Goal: Task Accomplishment & Management: Use online tool/utility

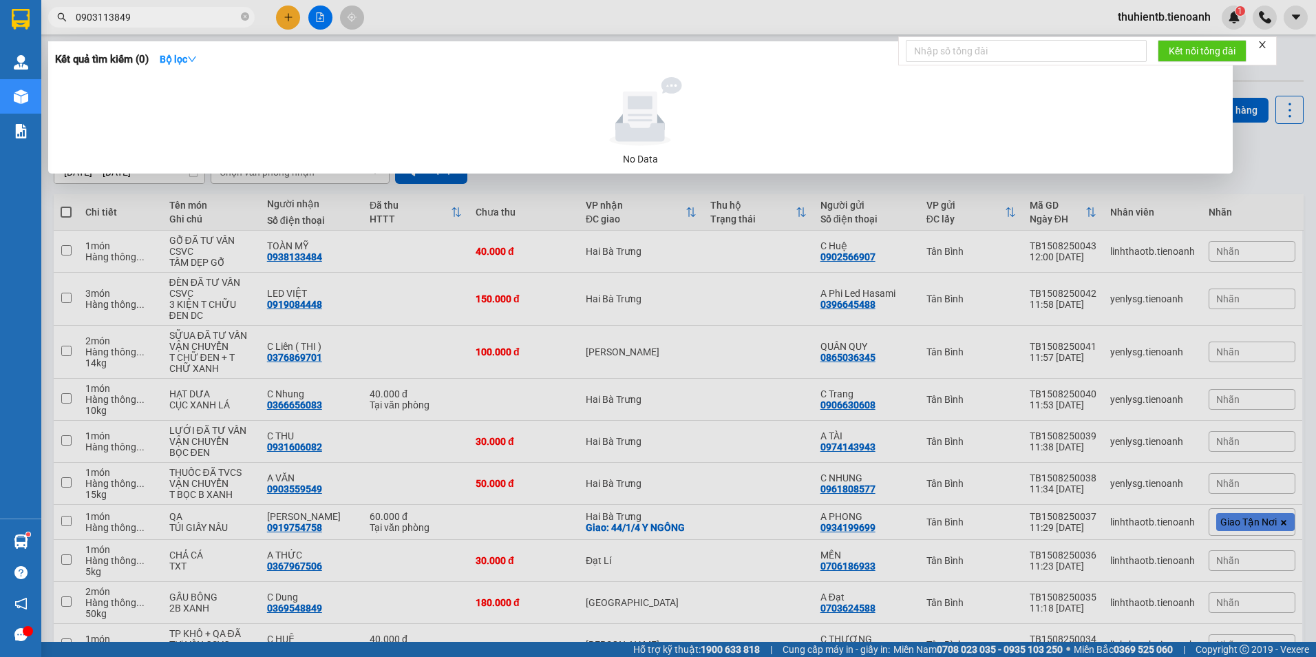
click at [241, 14] on icon "close-circle" at bounding box center [245, 16] width 8 height 8
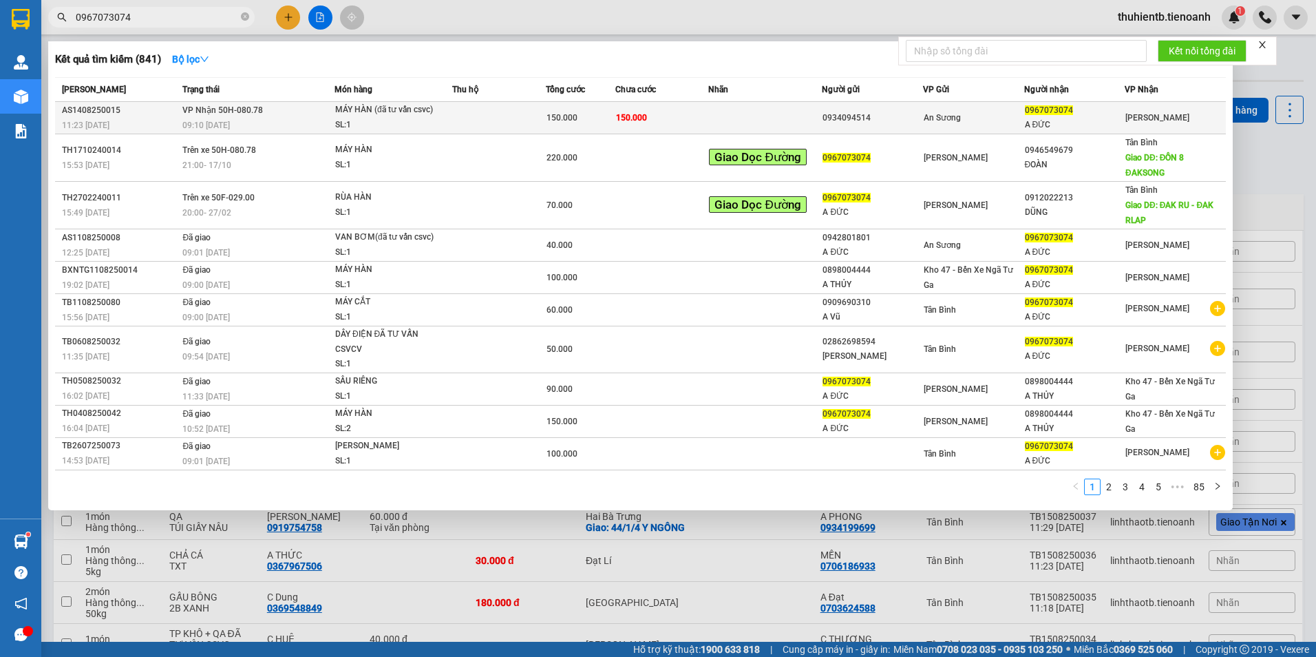
type input "0967073074"
click at [313, 112] on td "VP Nhận 50H-080.78 09:10 [DATE]" at bounding box center [257, 118] width 156 height 32
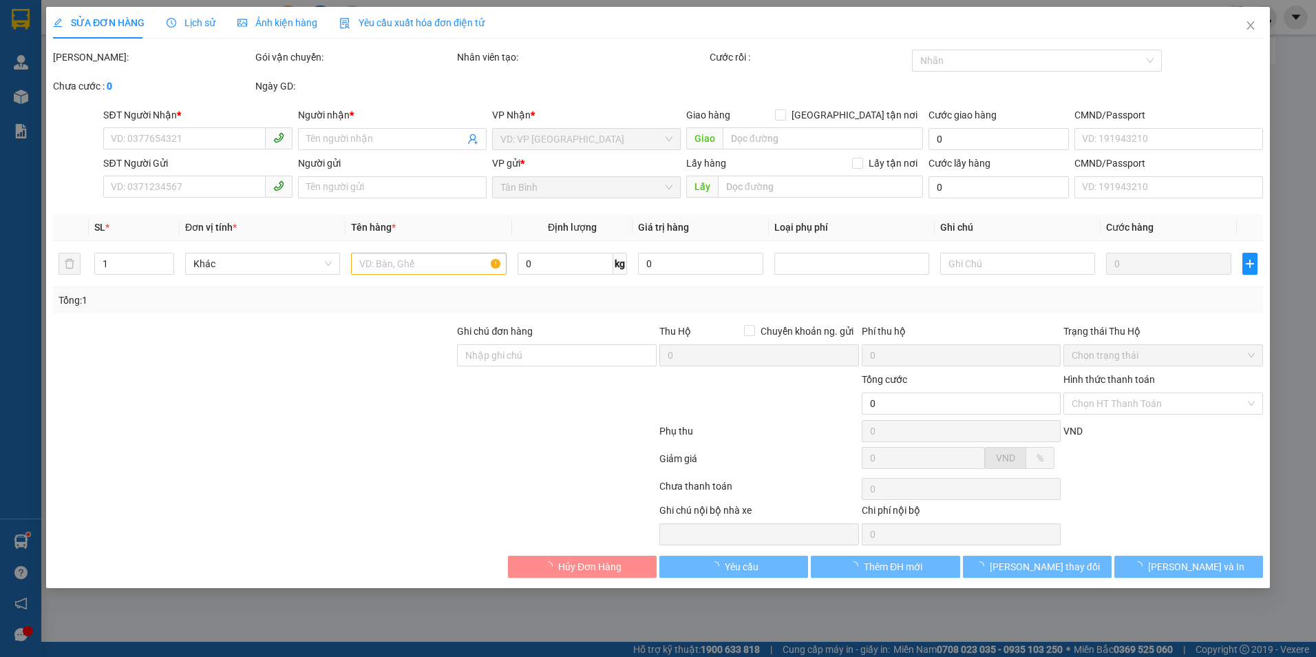
type input "0967073074"
type input "A ĐỨC"
type input "0934094514"
type input "150.000"
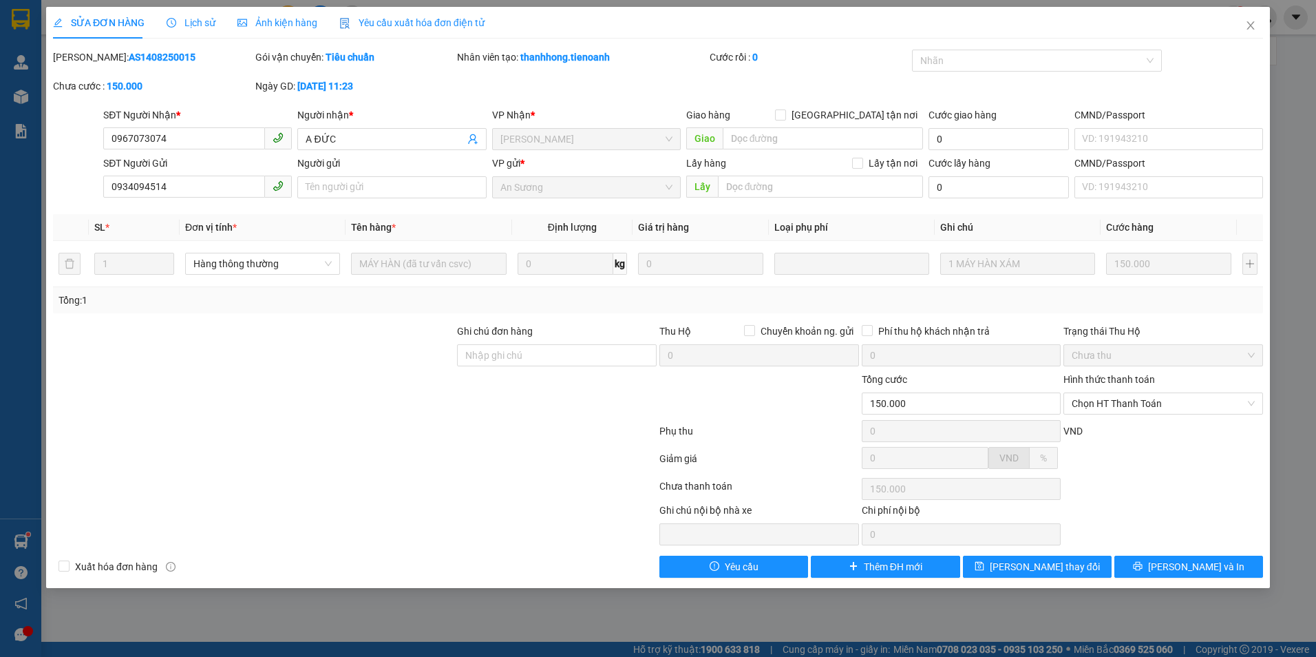
click at [198, 18] on span "Lịch sử" at bounding box center [191, 22] width 49 height 11
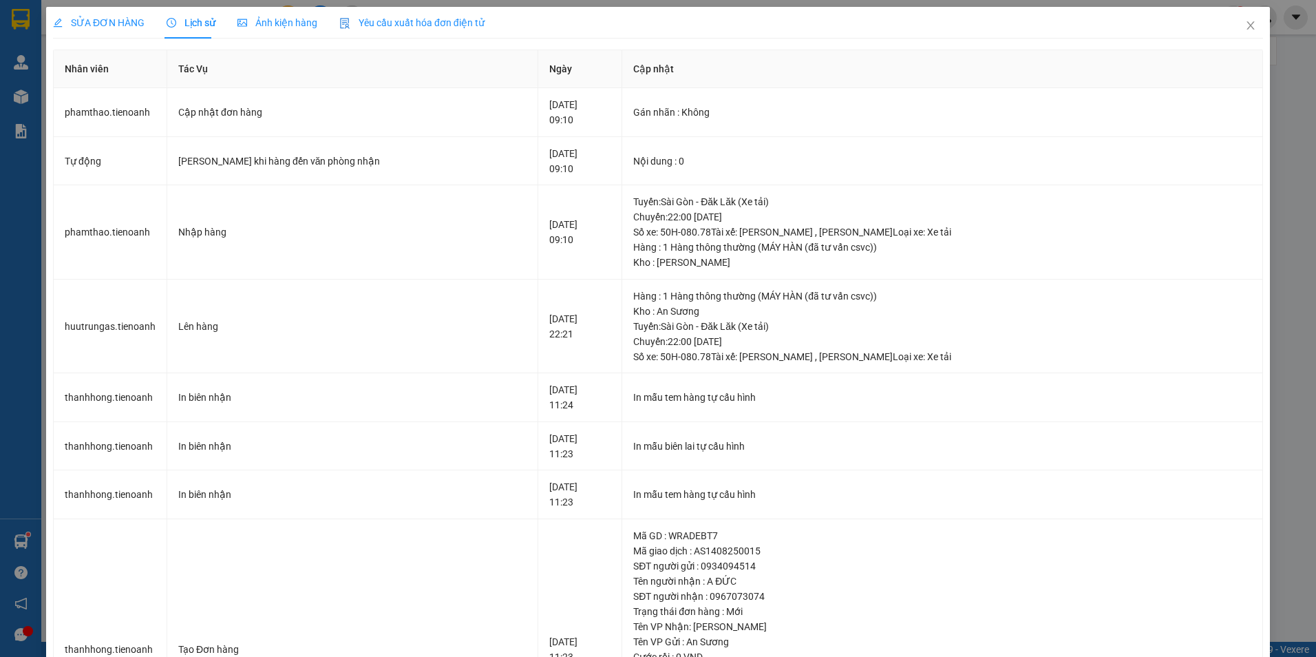
click at [125, 20] on span "SỬA ĐƠN HÀNG" at bounding box center [99, 22] width 92 height 11
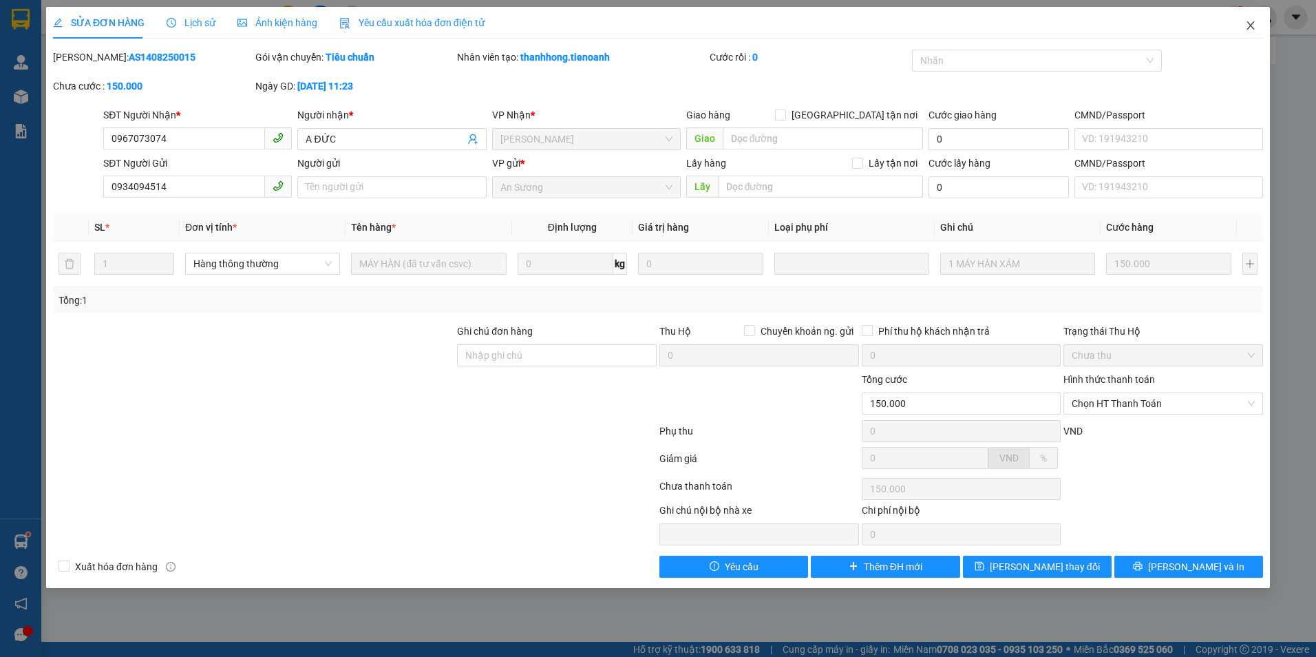
click at [1242, 25] on span "Close" at bounding box center [1250, 26] width 39 height 39
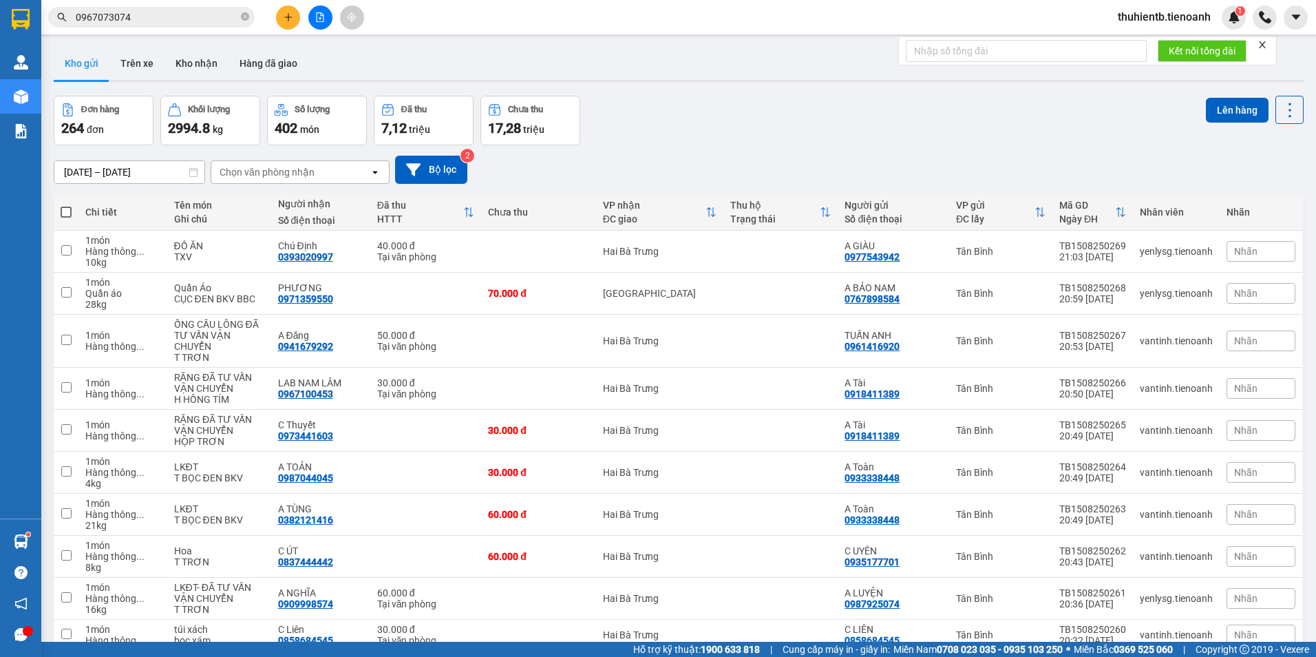
click at [135, 15] on input "0967073074" at bounding box center [157, 17] width 162 height 15
